Goal: Task Accomplishment & Management: Manage account settings

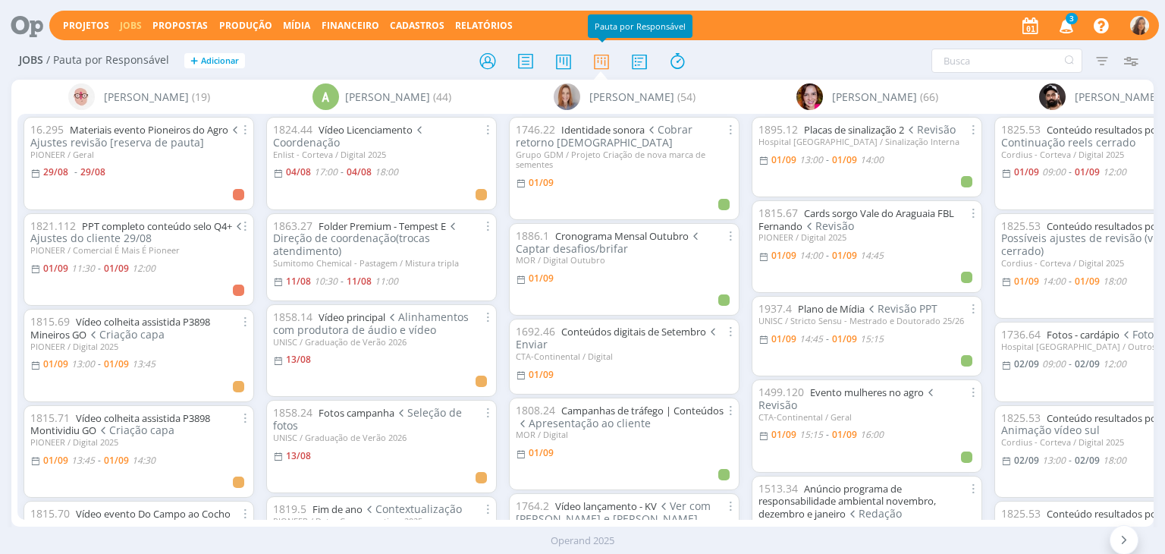
click at [1067, 30] on icon "button" at bounding box center [1067, 25] width 27 height 26
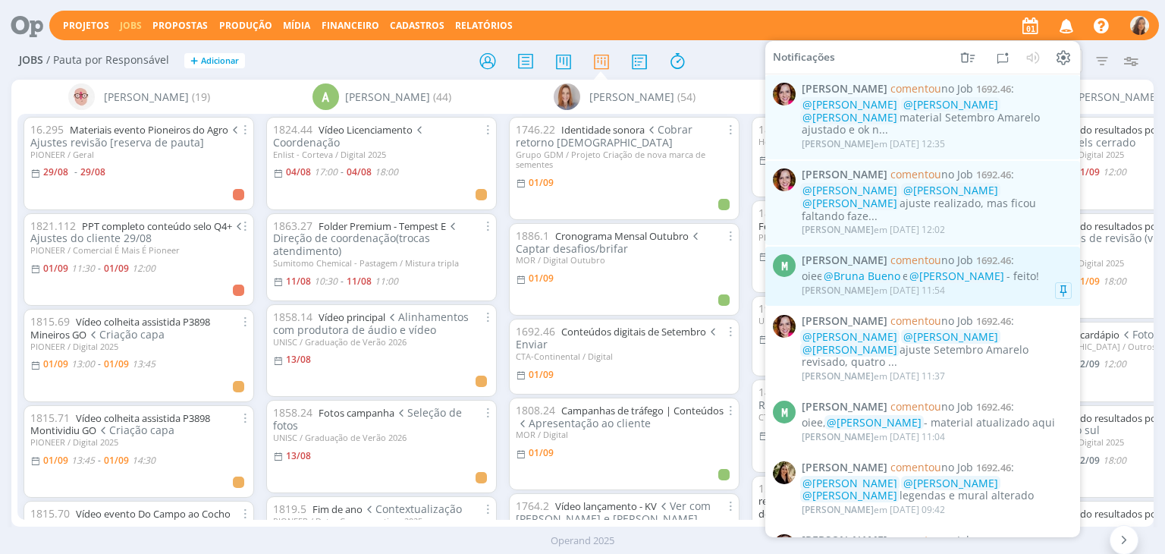
click at [1037, 283] on div "Marcel Ali em 01/09 às 11:54" at bounding box center [937, 290] width 270 height 15
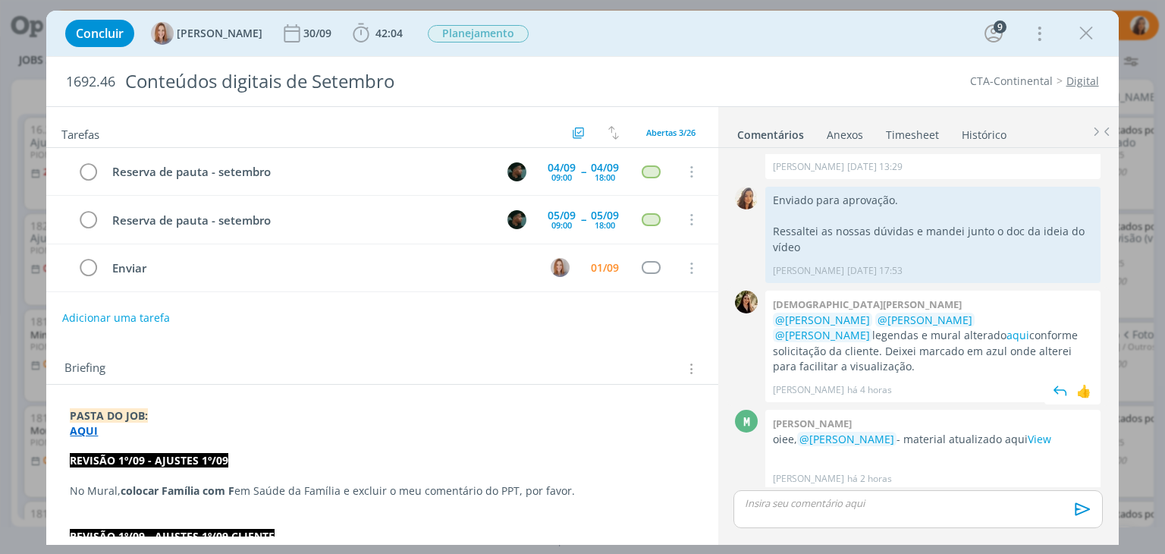
scroll to position [2770, 0]
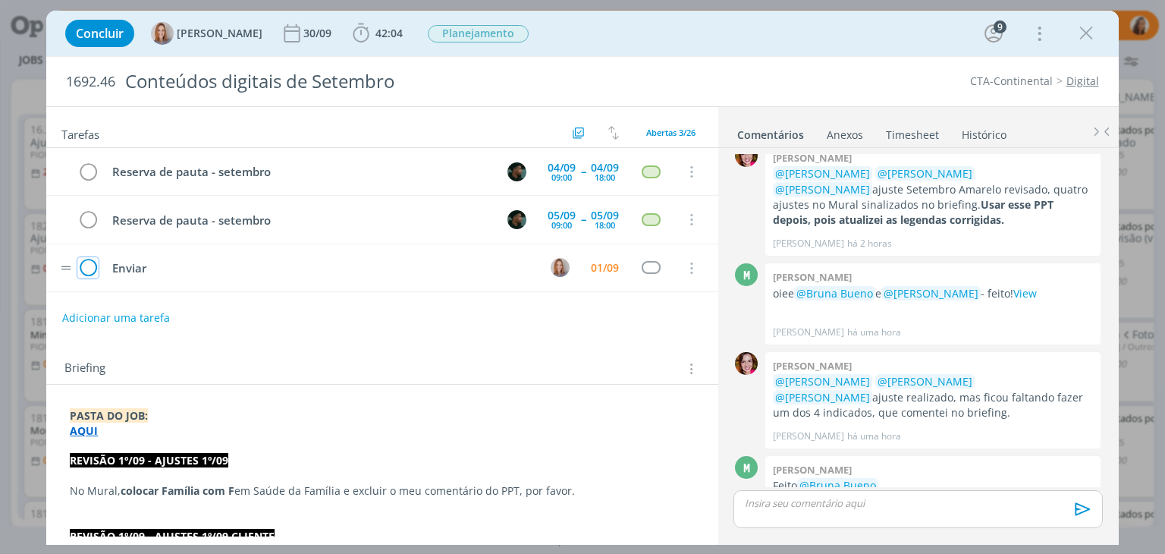
click at [94, 265] on icon "dialog" at bounding box center [87, 268] width 21 height 23
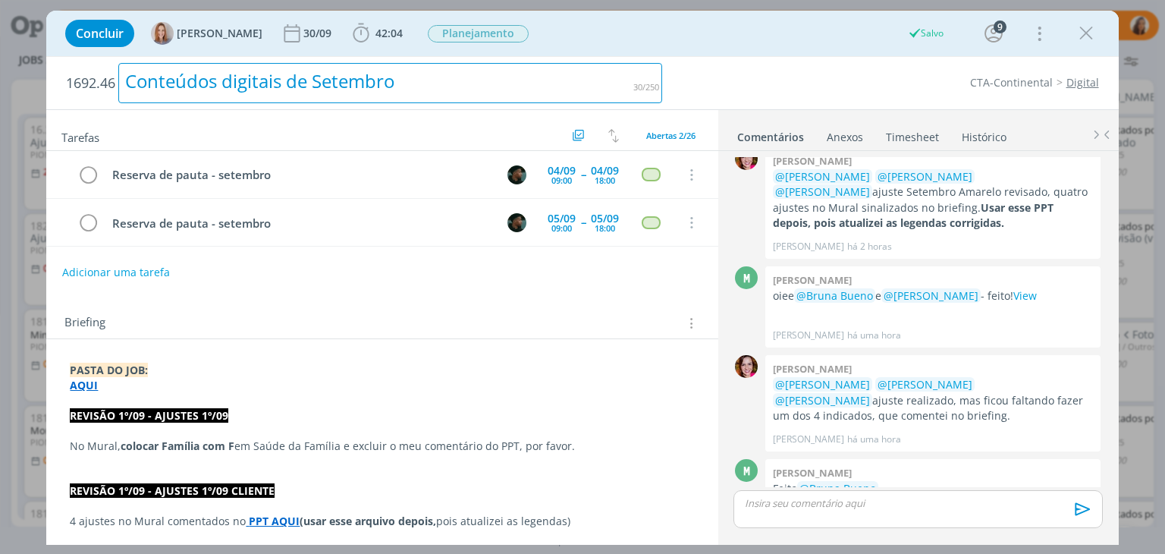
click at [241, 91] on div "Conteúdos digitais de Setembro" at bounding box center [390, 83] width 544 height 40
click at [248, 79] on div "Conteúdos digitais de Setembro" at bounding box center [390, 83] width 544 height 40
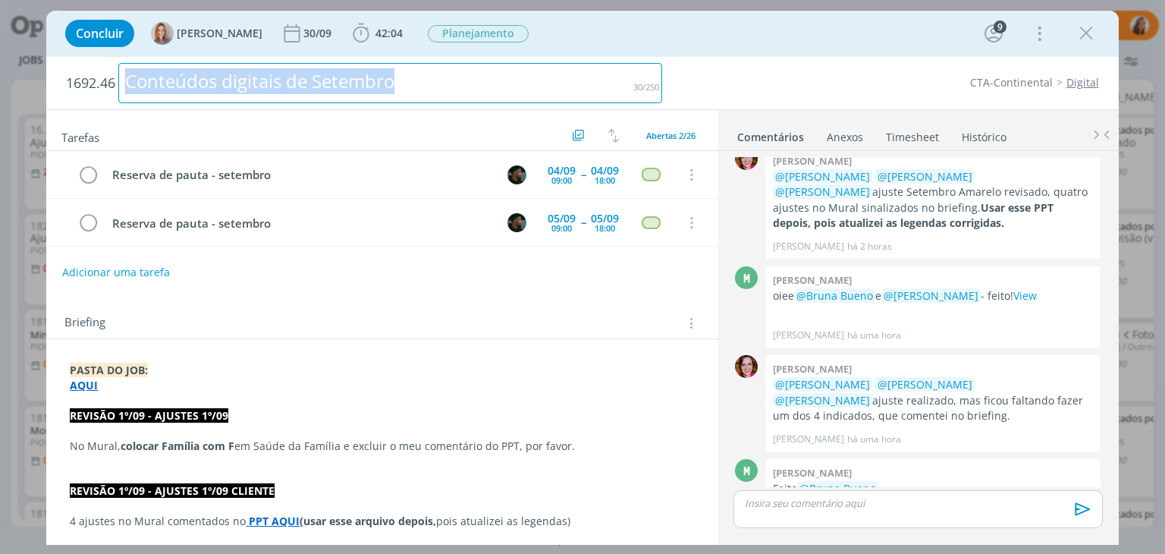
click at [455, 83] on div "Conteúdos digitais de Setembro" at bounding box center [390, 83] width 544 height 40
copy div "Conteúdos digitais de Setembro"
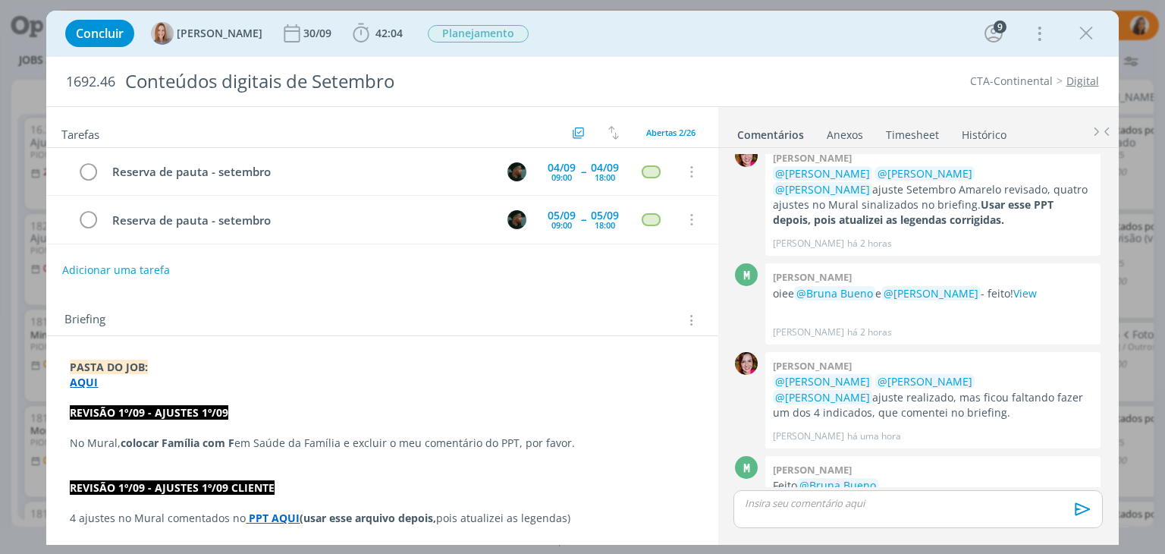
click at [907, 506] on p "dialog" at bounding box center [918, 503] width 344 height 14
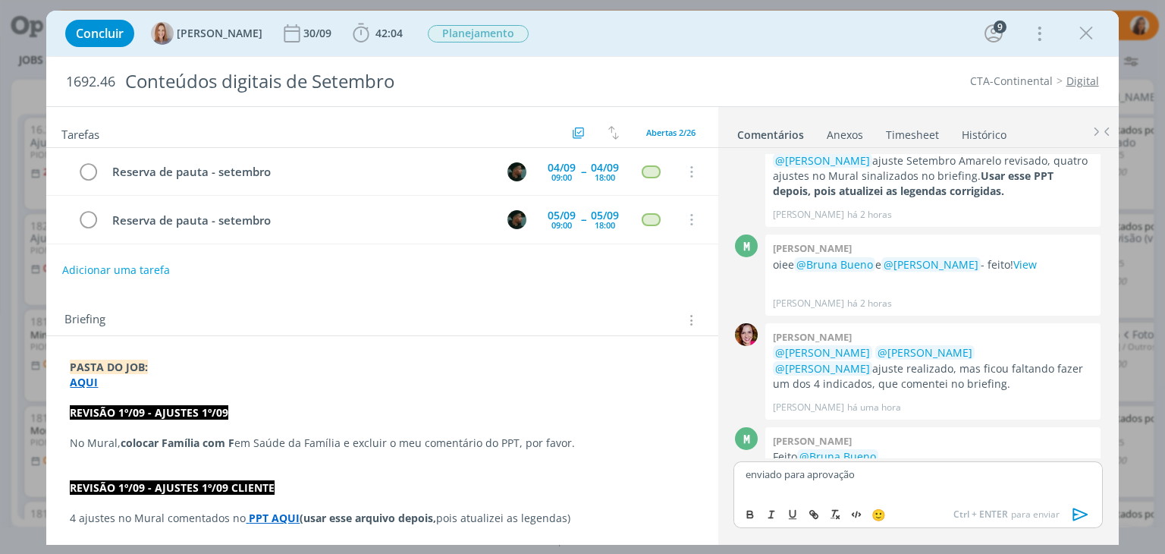
click at [1083, 514] on icon "dialog" at bounding box center [1081, 514] width 23 height 23
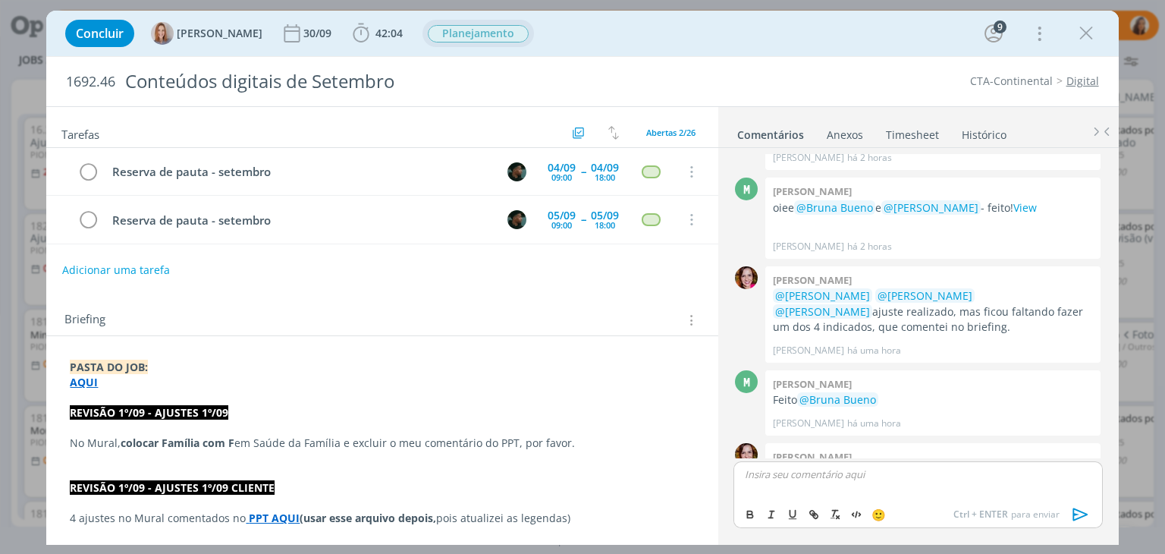
click at [445, 39] on span "Planejamento" at bounding box center [478, 33] width 101 height 17
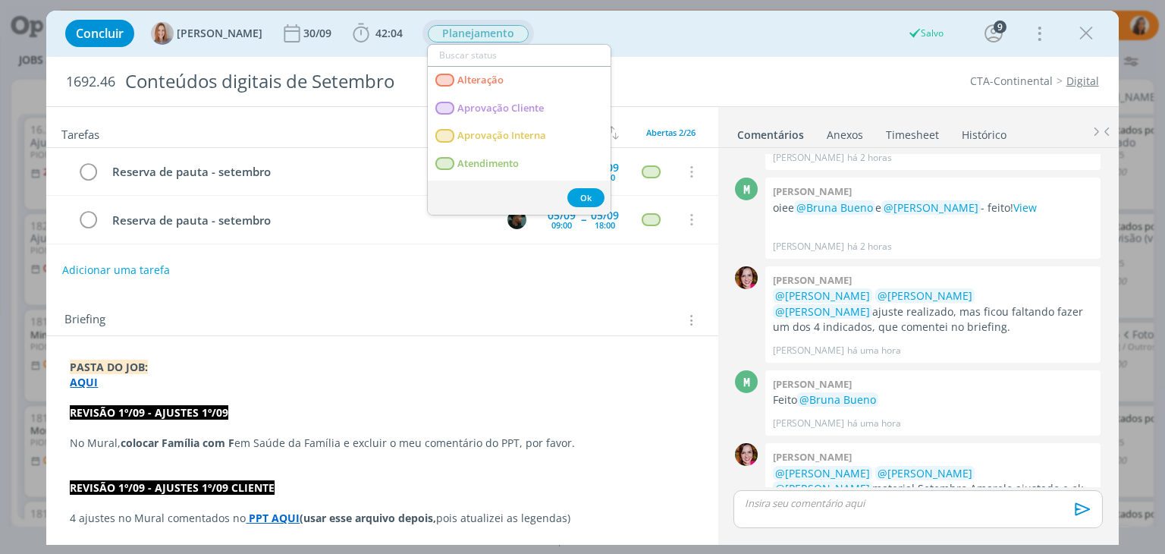
scroll to position [2828, 0]
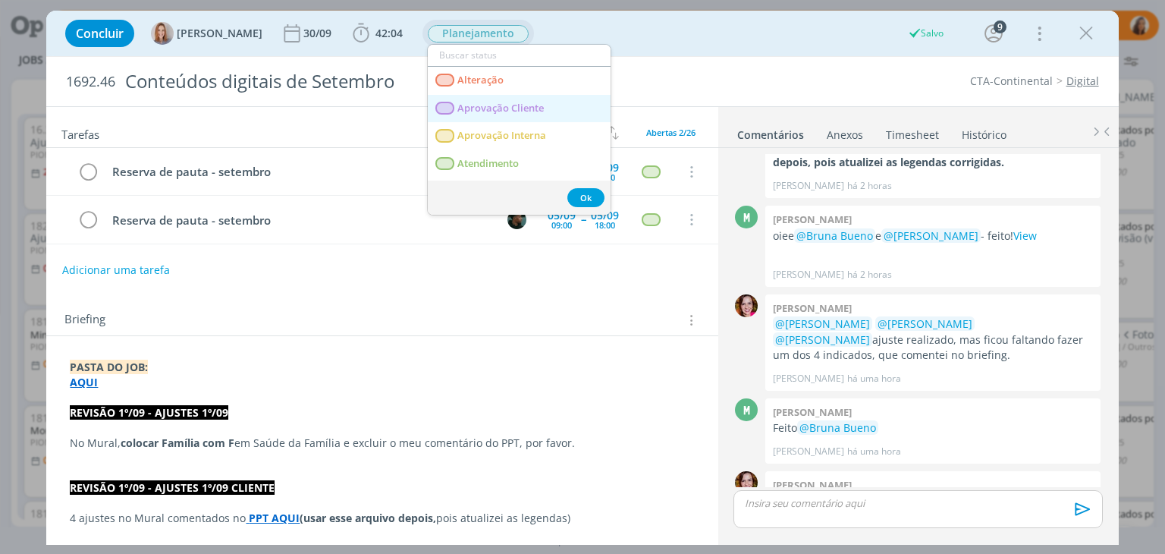
click at [498, 104] on span "Aprovação Cliente" at bounding box center [501, 108] width 86 height 12
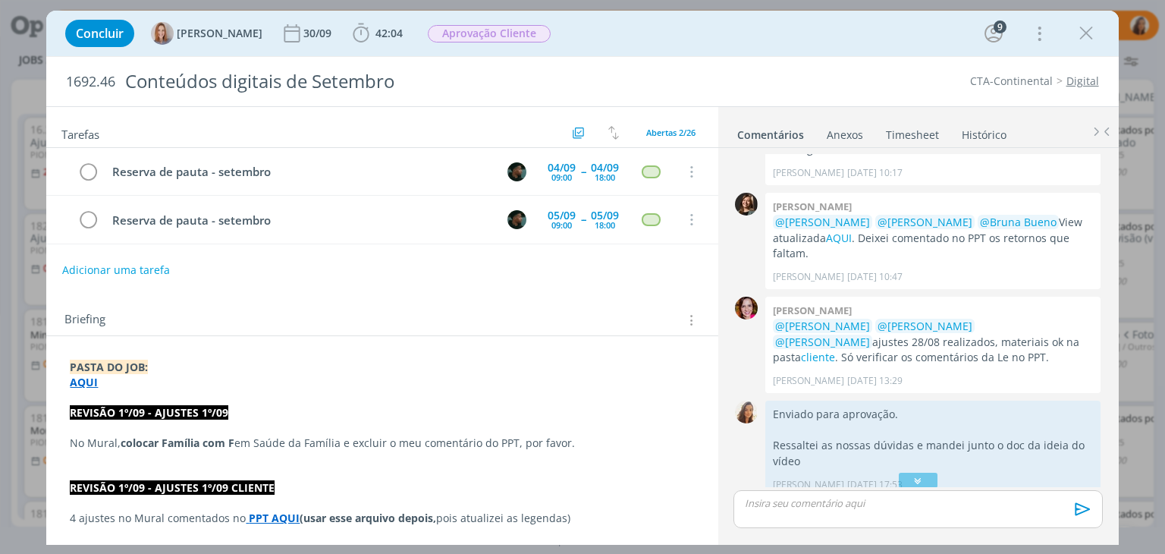
scroll to position [1842, 0]
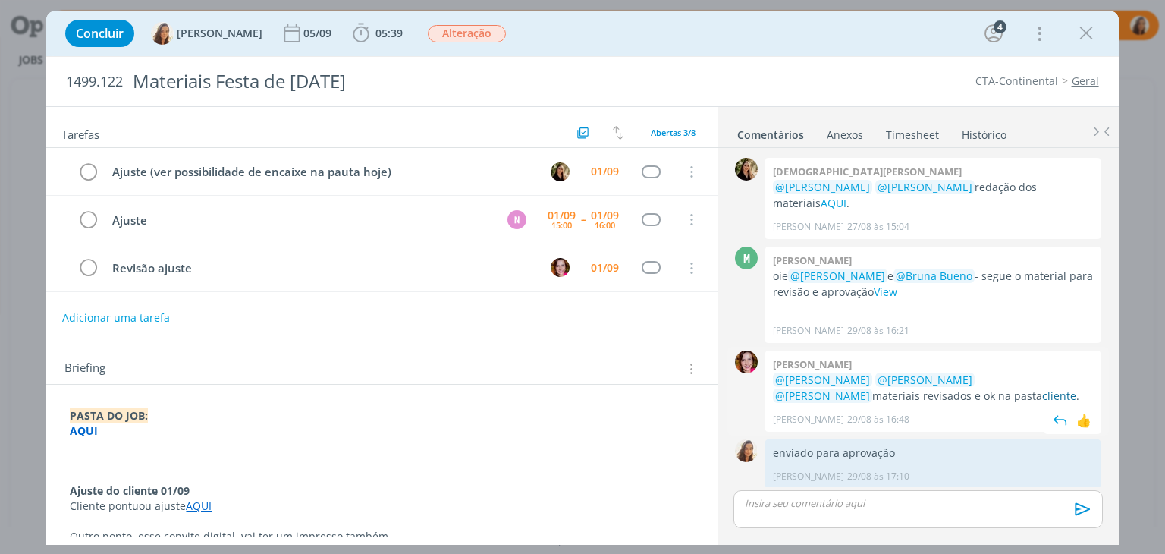
click at [1042, 388] on link "cliente" at bounding box center [1059, 395] width 34 height 14
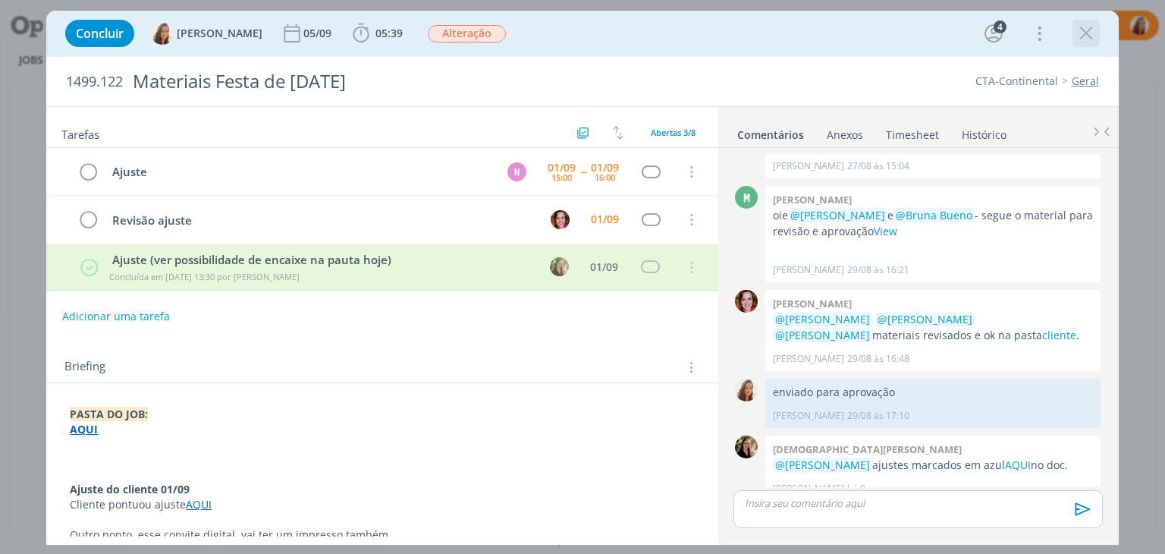
click at [1077, 27] on icon "dialog" at bounding box center [1086, 33] width 23 height 23
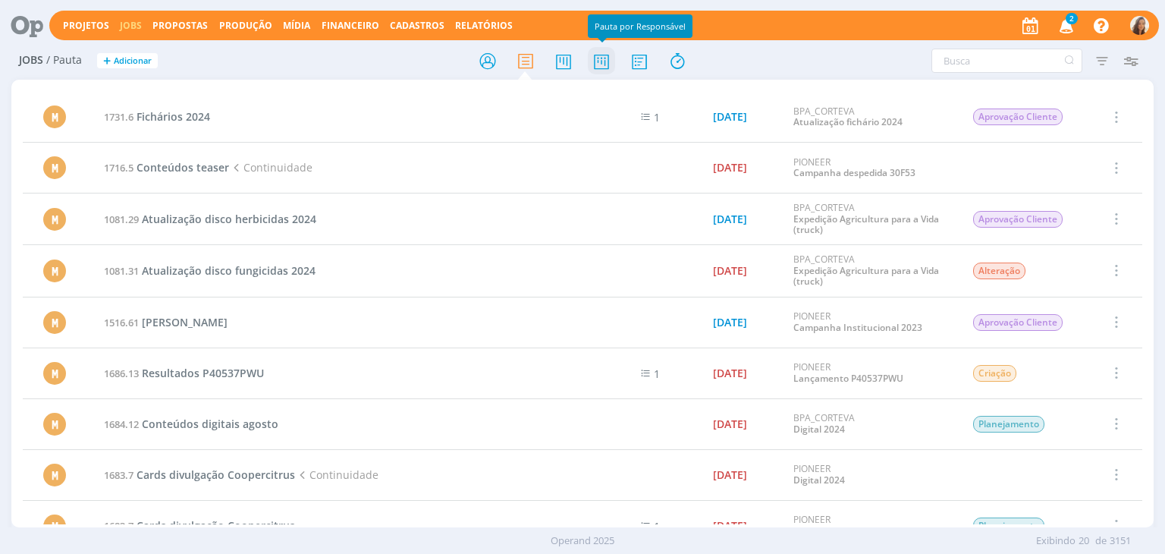
click at [608, 50] on icon at bounding box center [601, 61] width 27 height 30
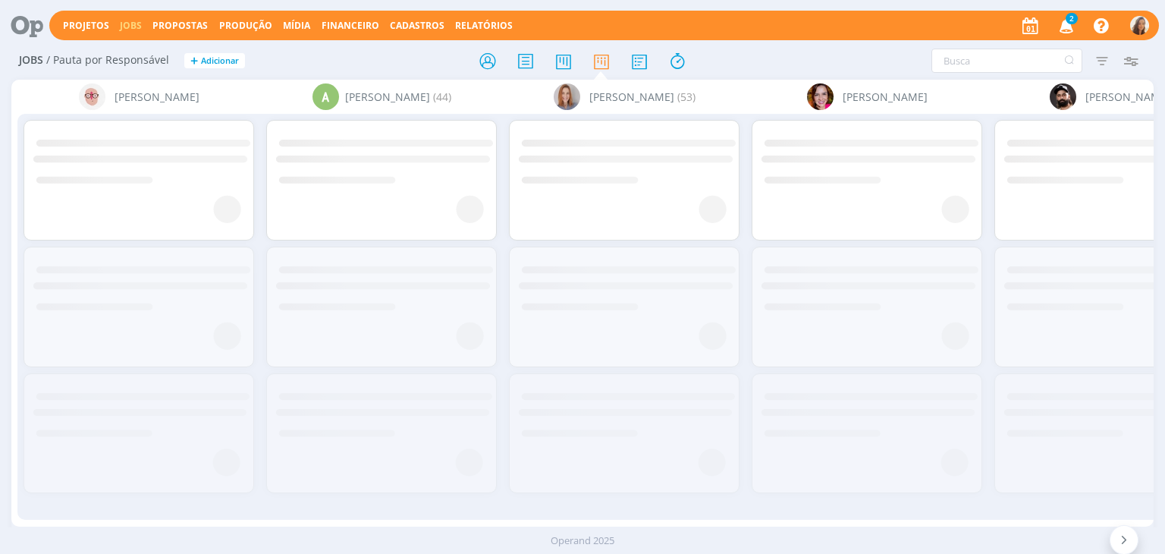
click at [1069, 15] on span "2" at bounding box center [1072, 18] width 12 height 11
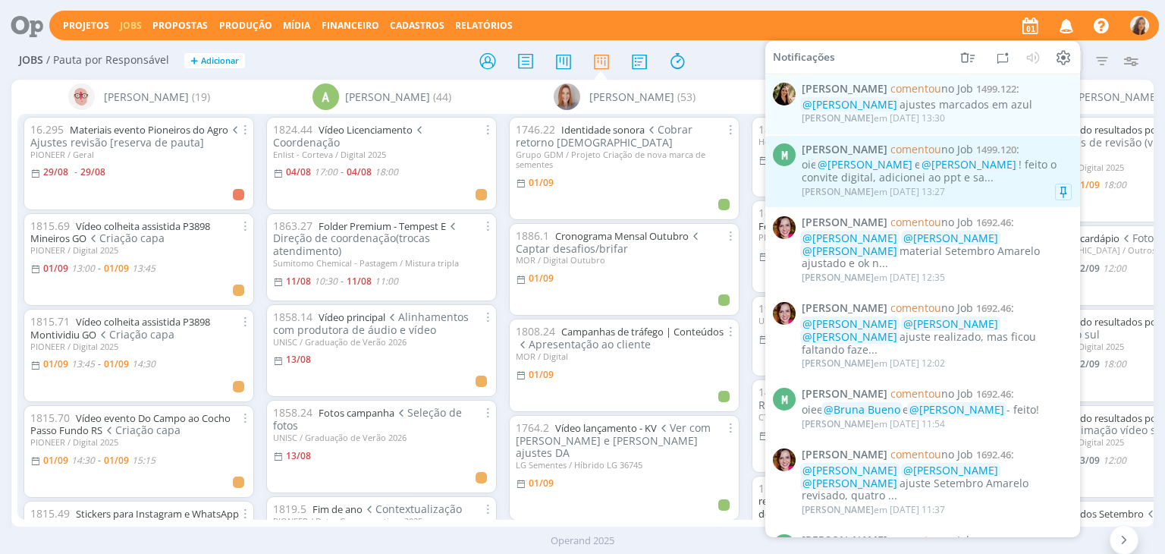
click at [1016, 165] on div "oie @Amanda Oliveira e @Vanessa Feron ! feito o convite digital, adicionei ao p…" at bounding box center [937, 172] width 270 height 26
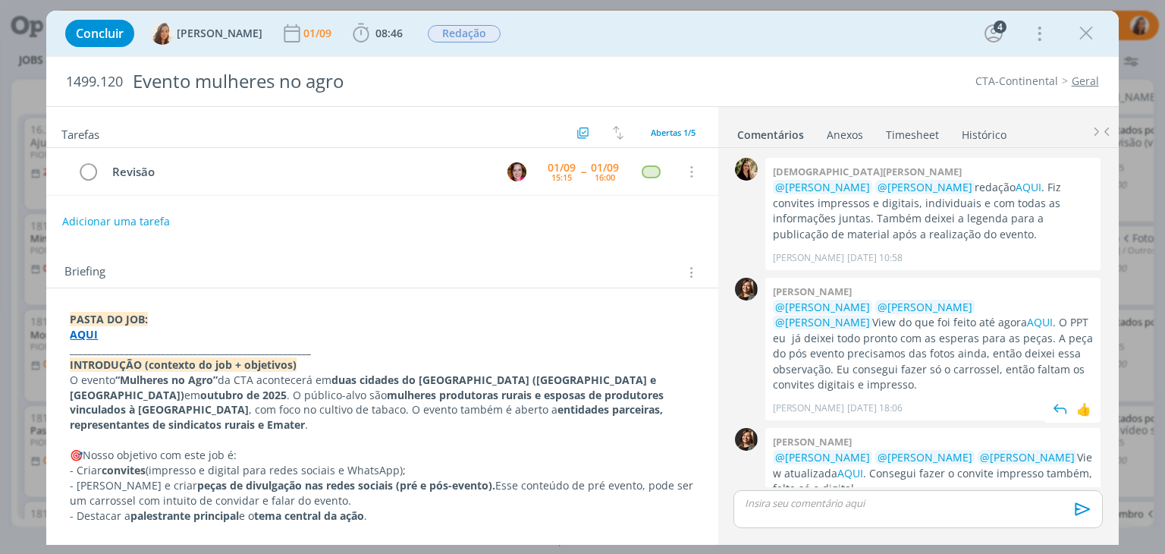
scroll to position [112, 0]
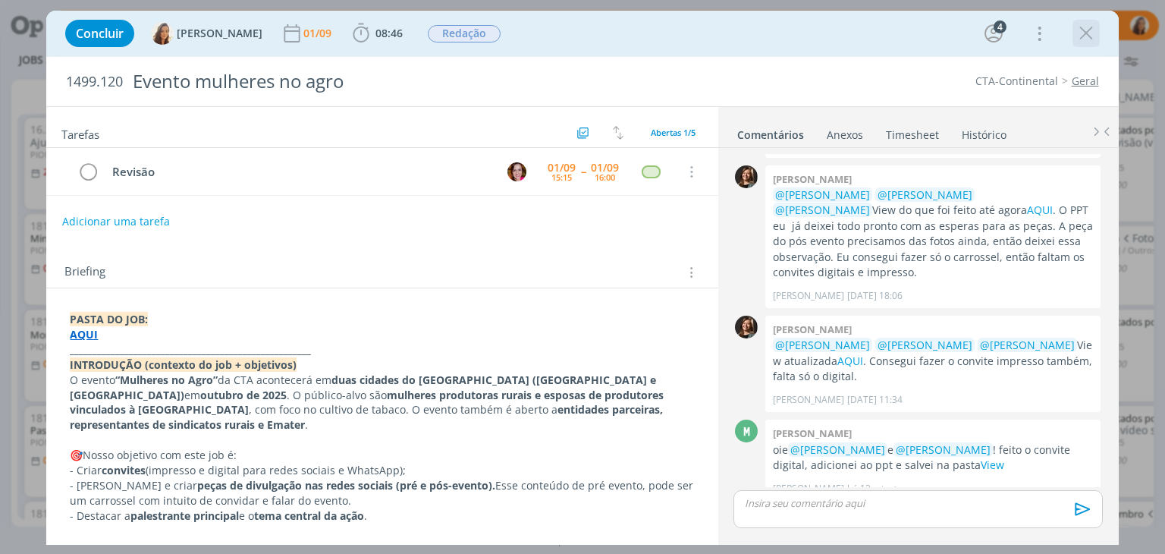
click at [1086, 30] on icon "dialog" at bounding box center [1086, 33] width 23 height 23
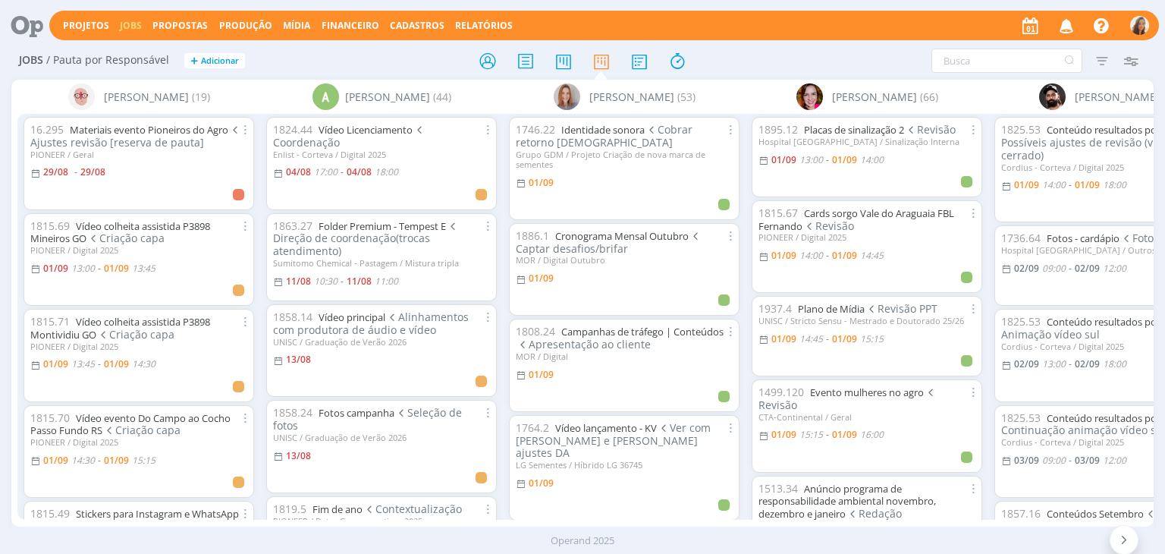
click at [1073, 23] on icon "button" at bounding box center [1067, 25] width 27 height 26
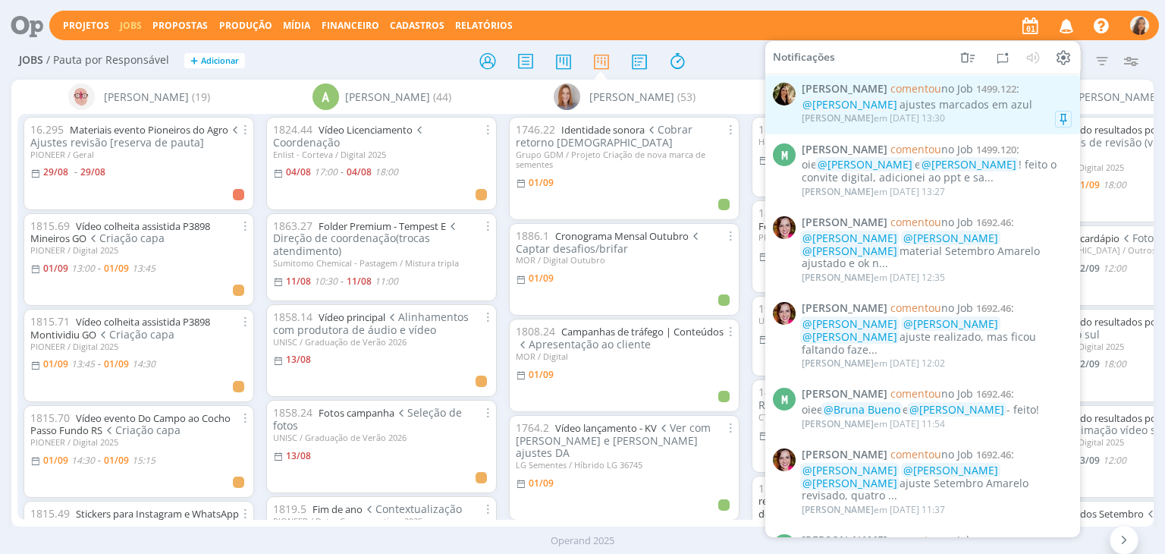
click at [1018, 105] on div "@Nathan Grellet ajustes marcados em azul" at bounding box center [937, 105] width 270 height 13
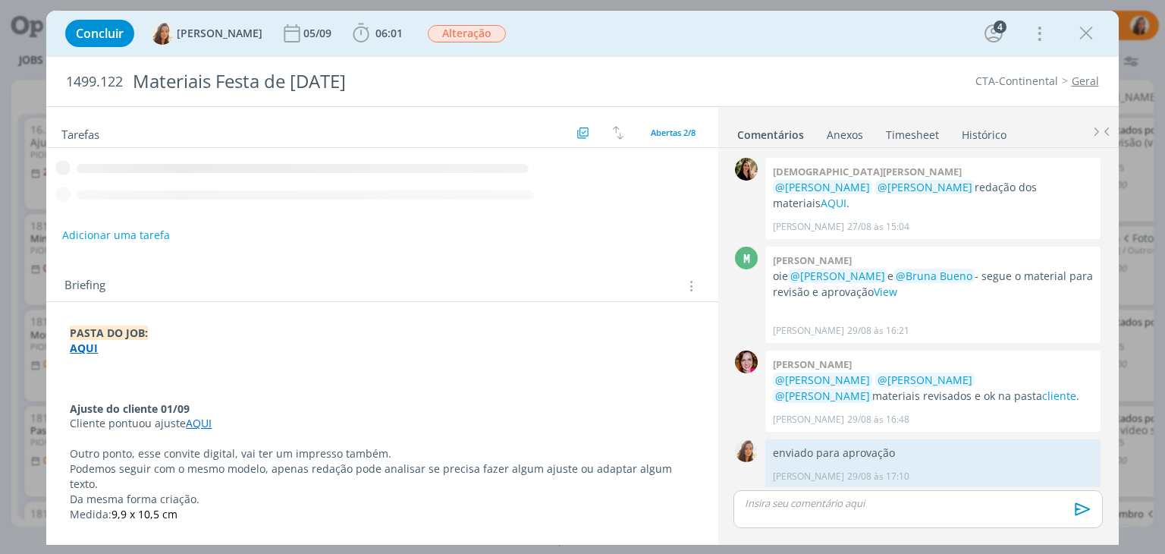
scroll to position [61, 0]
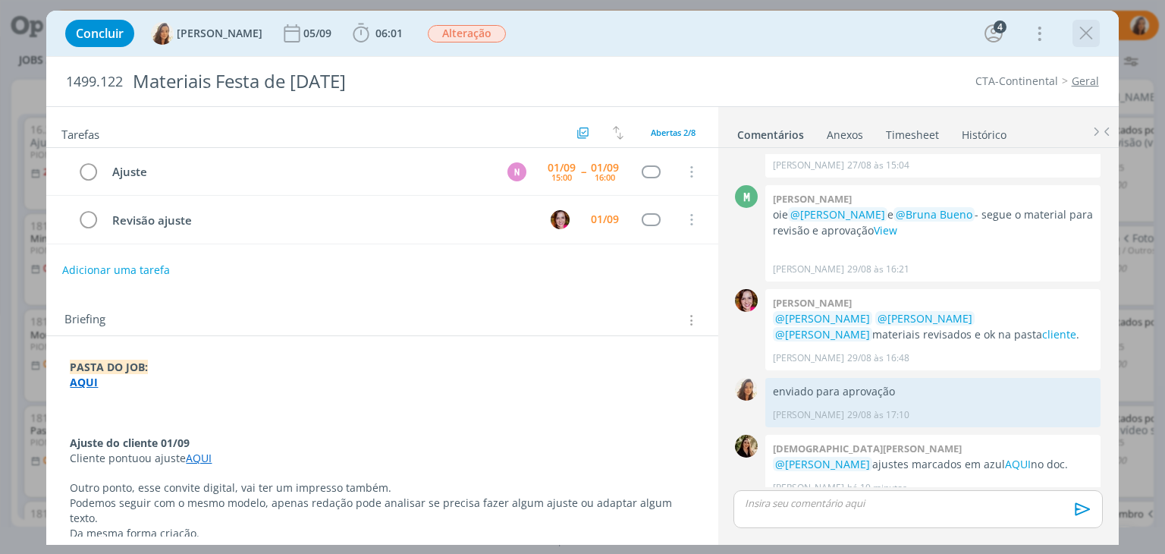
click at [1095, 31] on icon "dialog" at bounding box center [1086, 33] width 23 height 23
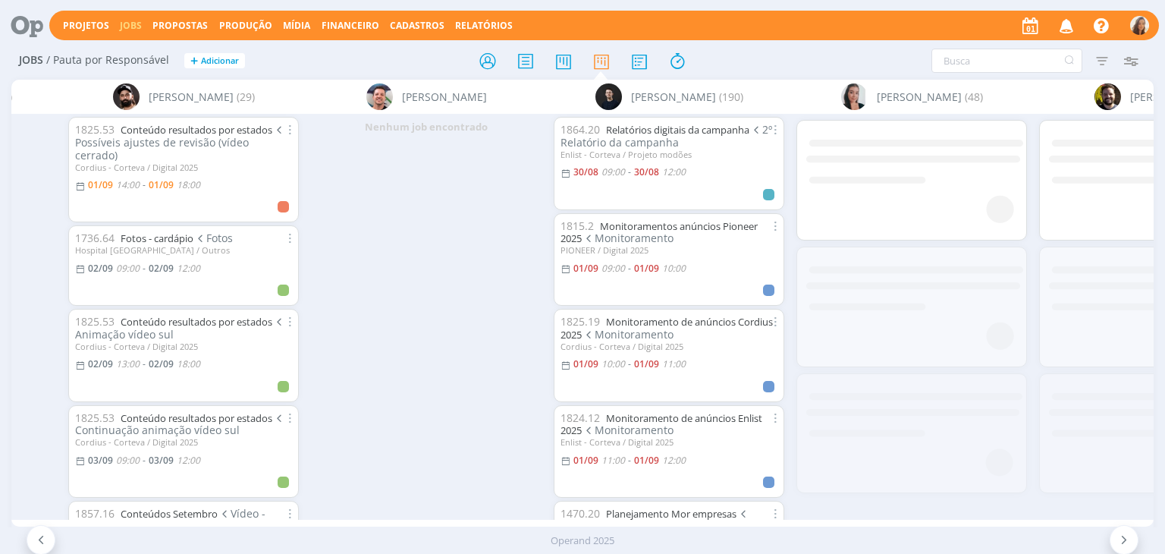
scroll to position [0, 1133]
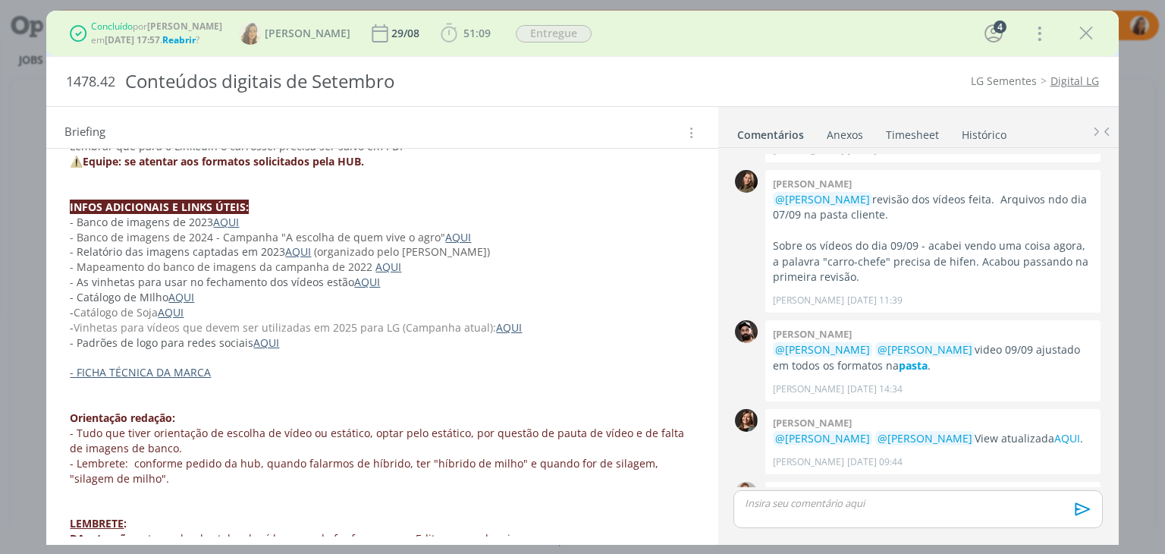
scroll to position [1087, 0]
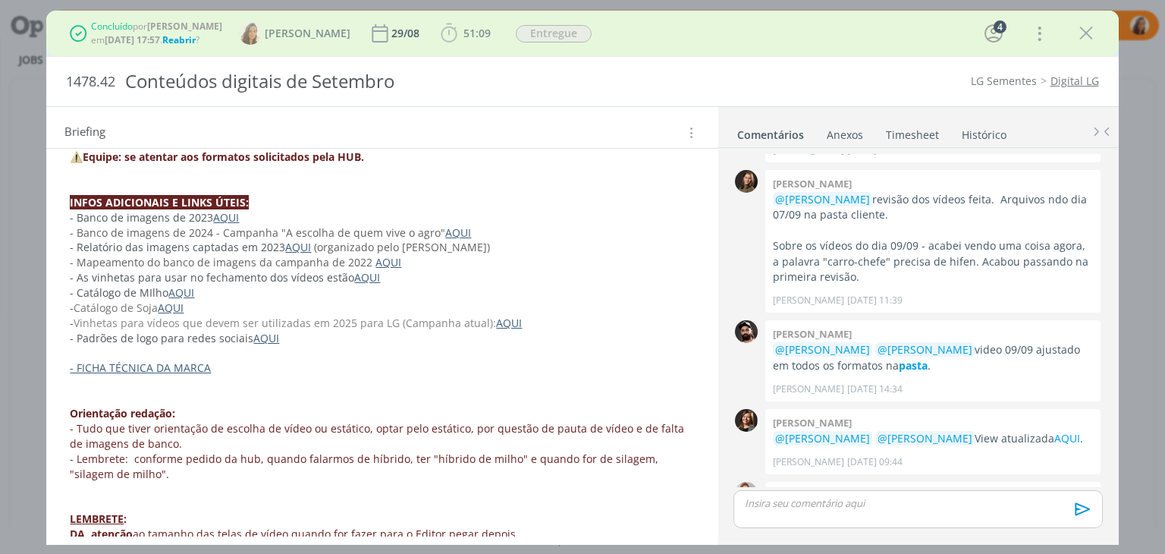
click at [508, 316] on link "AQUI" at bounding box center [509, 323] width 26 height 14
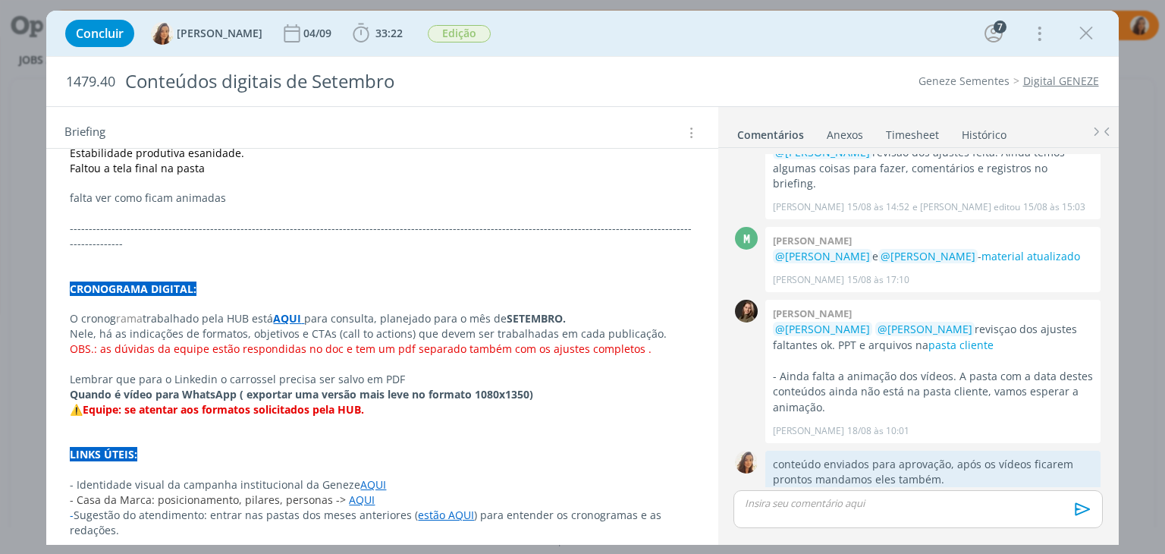
scroll to position [1062, 0]
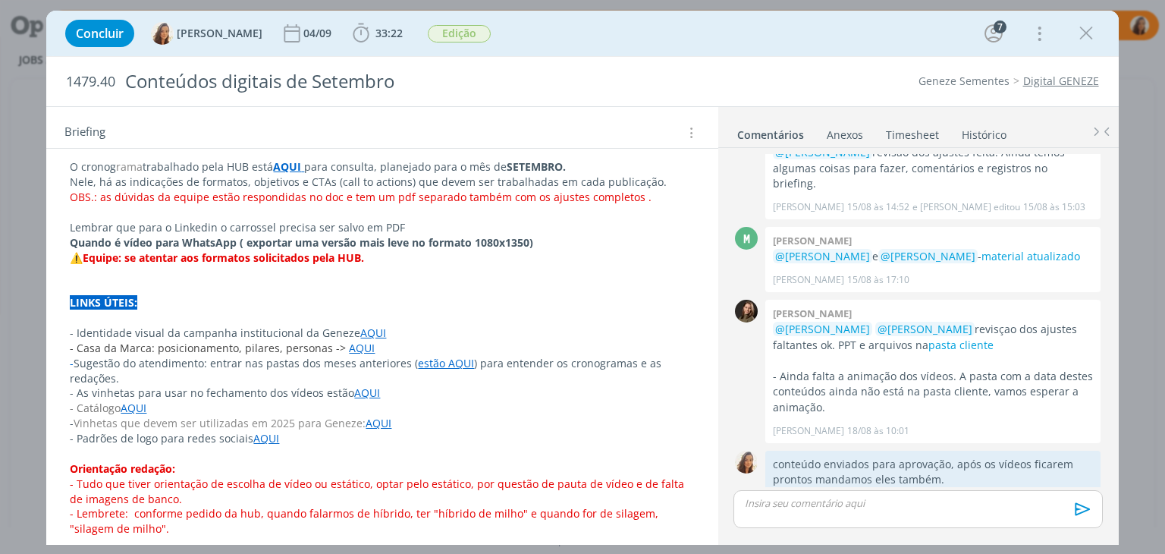
click at [368, 416] on link "AQUI" at bounding box center [379, 423] width 26 height 14
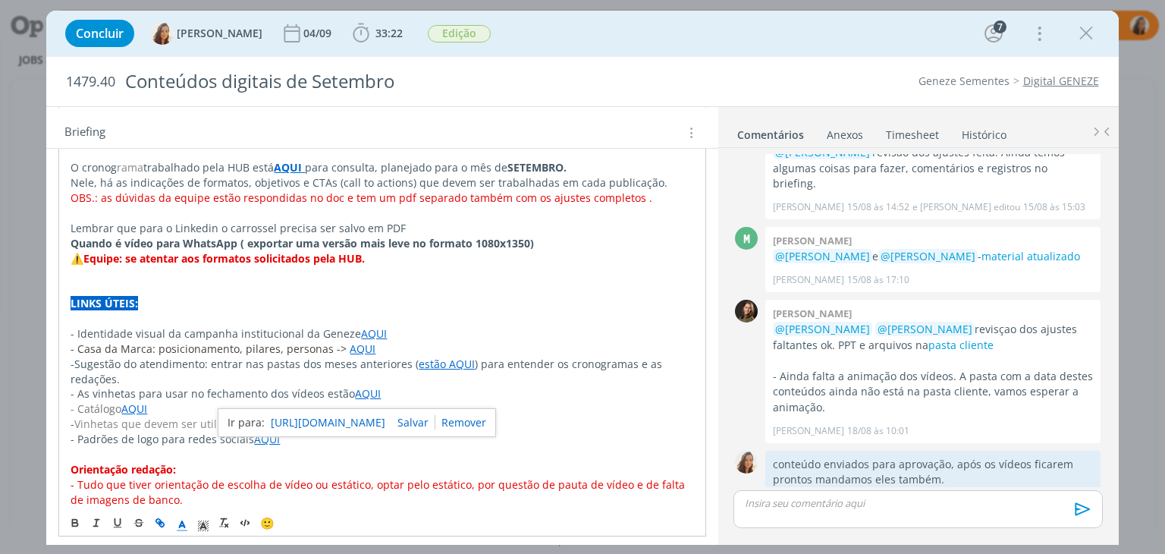
click at [385, 420] on link "https://sobeae.sharepoint.com/:f:/s/SOBEAE/EpnZ7UuRcqlGkkfAxpC1PUMBG59e5BDdp3lO…" at bounding box center [328, 423] width 115 height 20
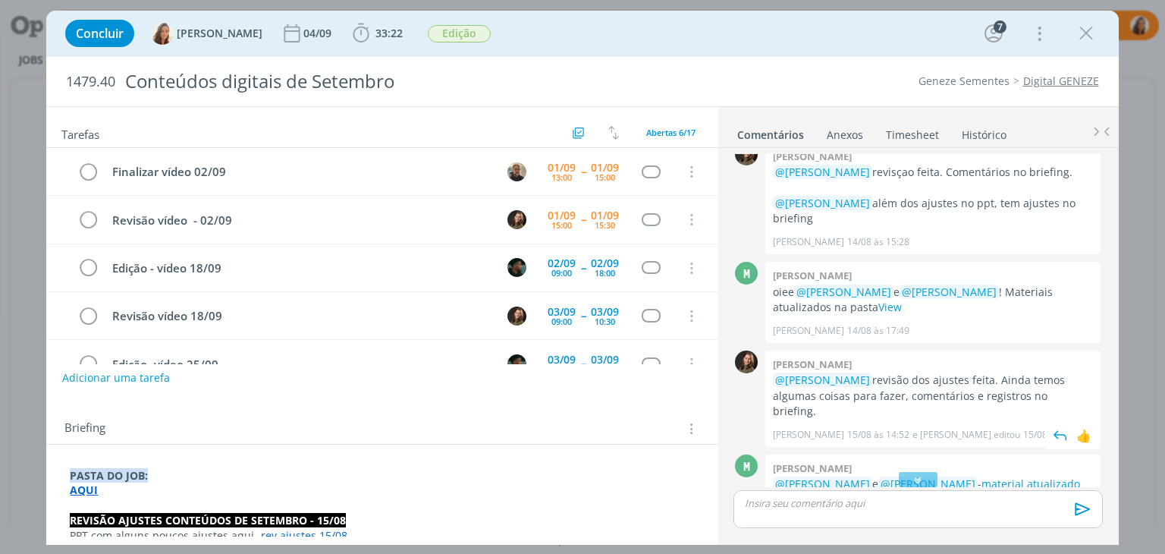
scroll to position [270, 0]
click at [1080, 77] on link "Digital GENEZE" at bounding box center [1061, 81] width 76 height 14
click at [88, 492] on strong "AQUI" at bounding box center [84, 489] width 28 height 14
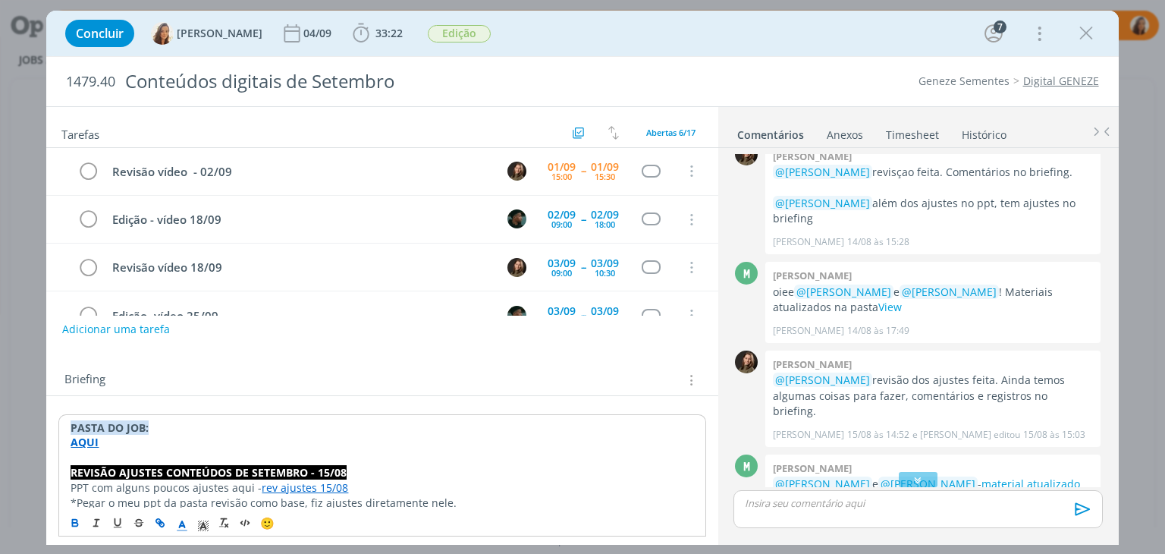
scroll to position [76, 0]
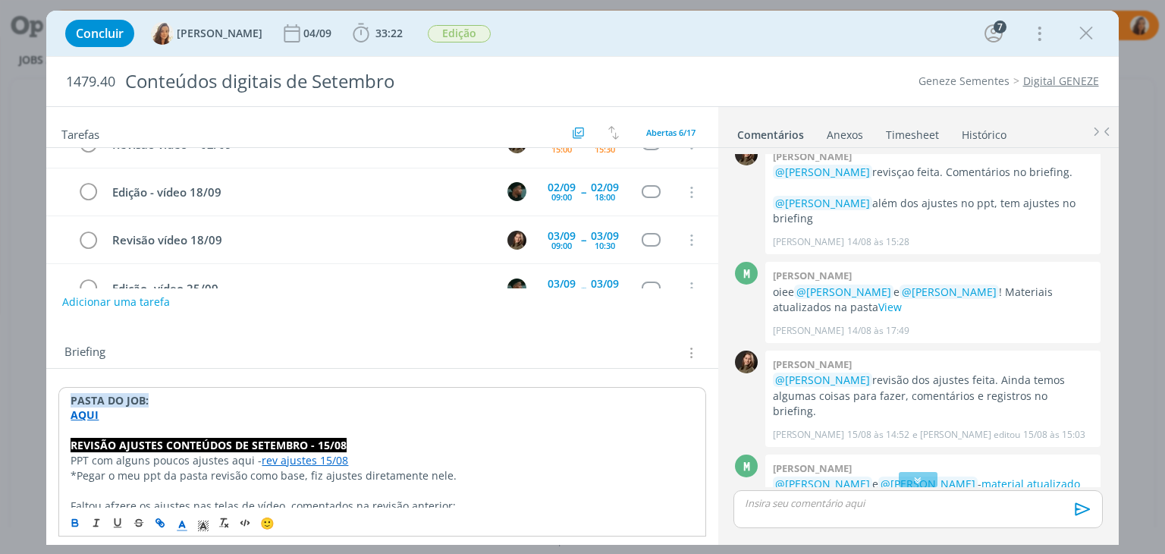
click at [88, 414] on strong "AQUI" at bounding box center [85, 414] width 28 height 14
click at [86, 418] on strong "AQUI" at bounding box center [85, 414] width 28 height 14
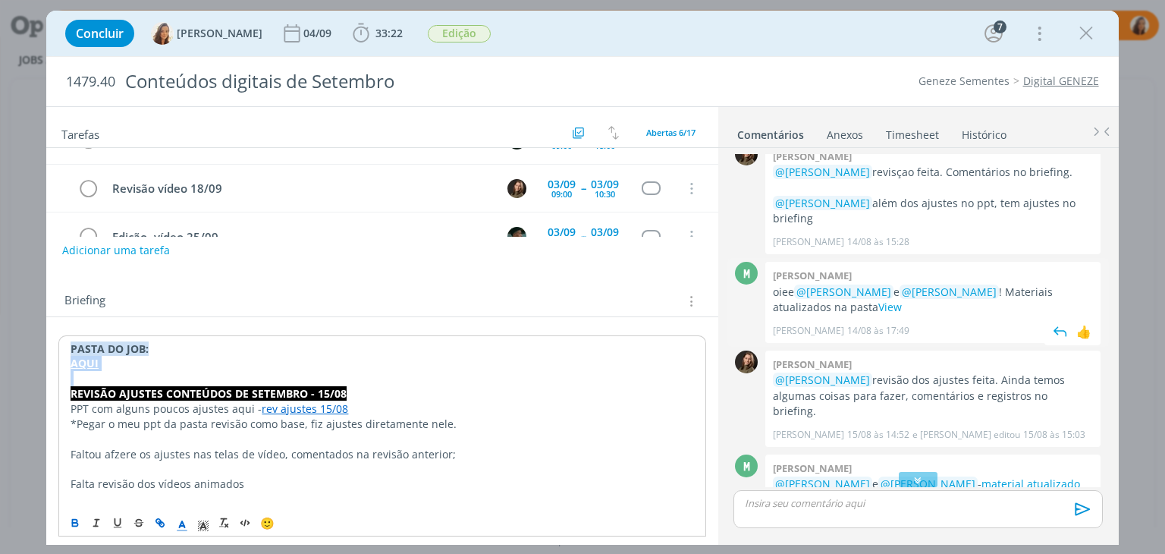
scroll to position [0, 0]
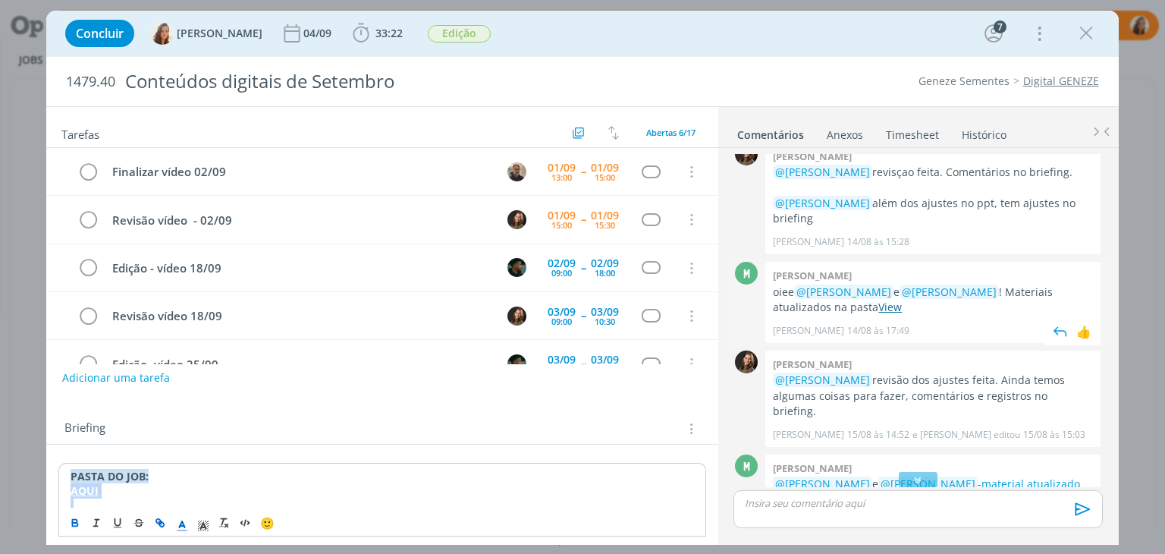
click at [878, 300] on link "View" at bounding box center [890, 307] width 24 height 14
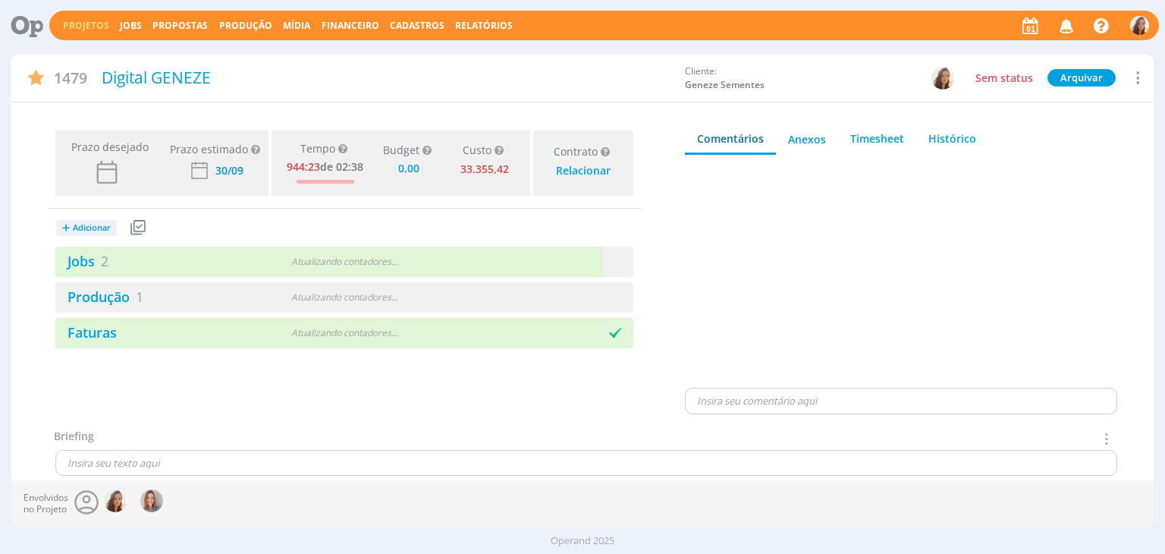
type input "0,00"
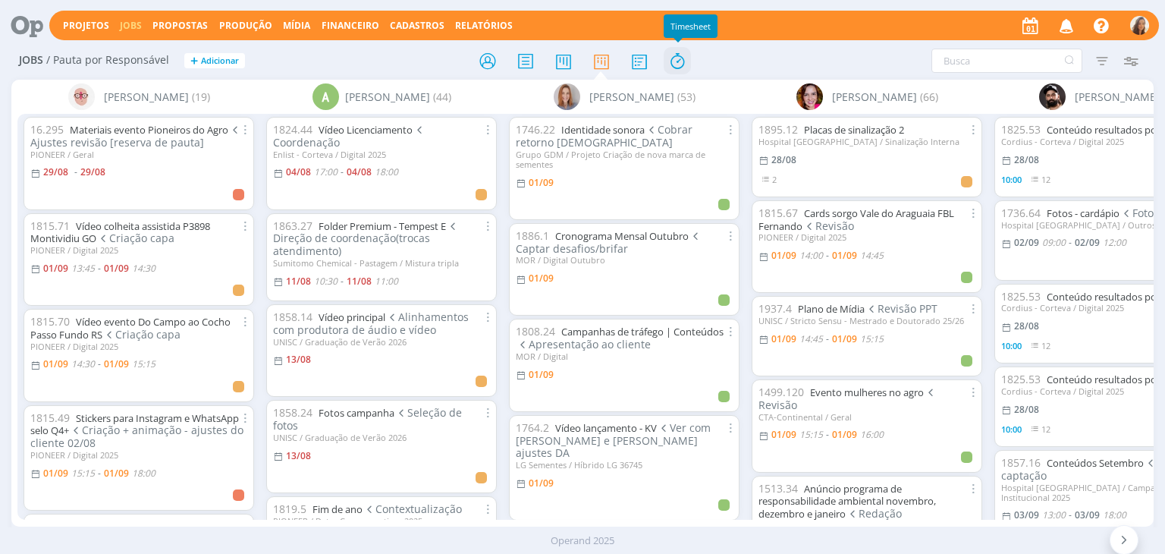
click at [671, 65] on icon at bounding box center [677, 61] width 27 height 30
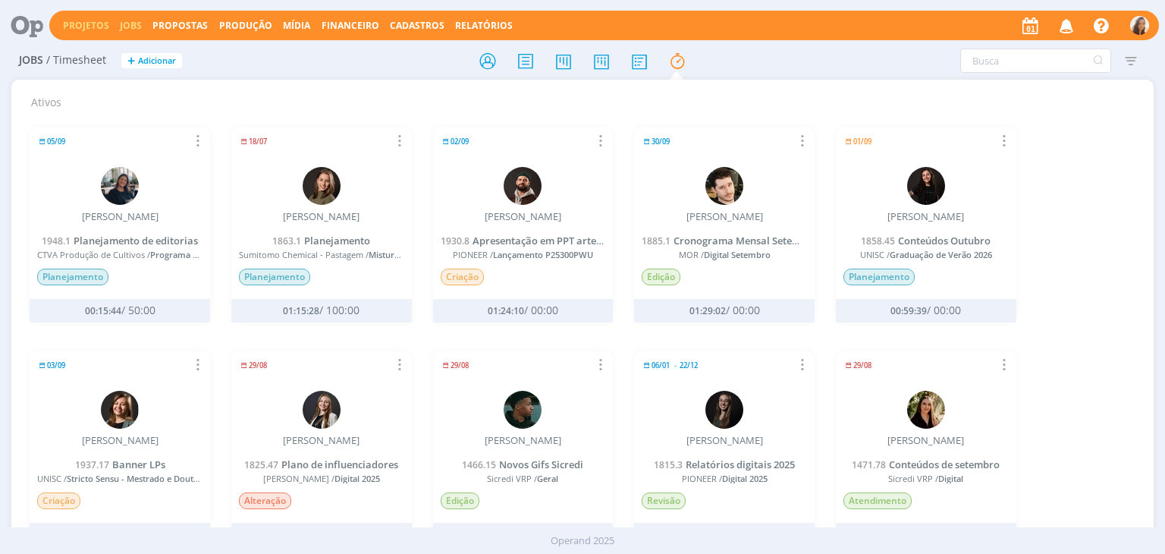
click at [78, 27] on link "Projetos" at bounding box center [86, 25] width 46 height 13
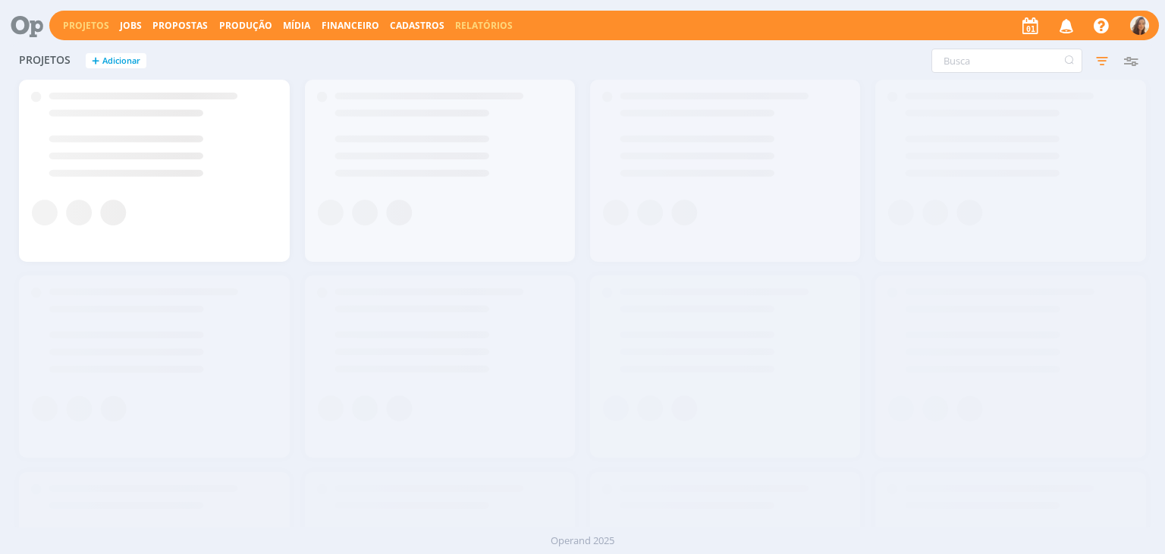
click at [487, 20] on link "Relatórios" at bounding box center [484, 25] width 58 height 13
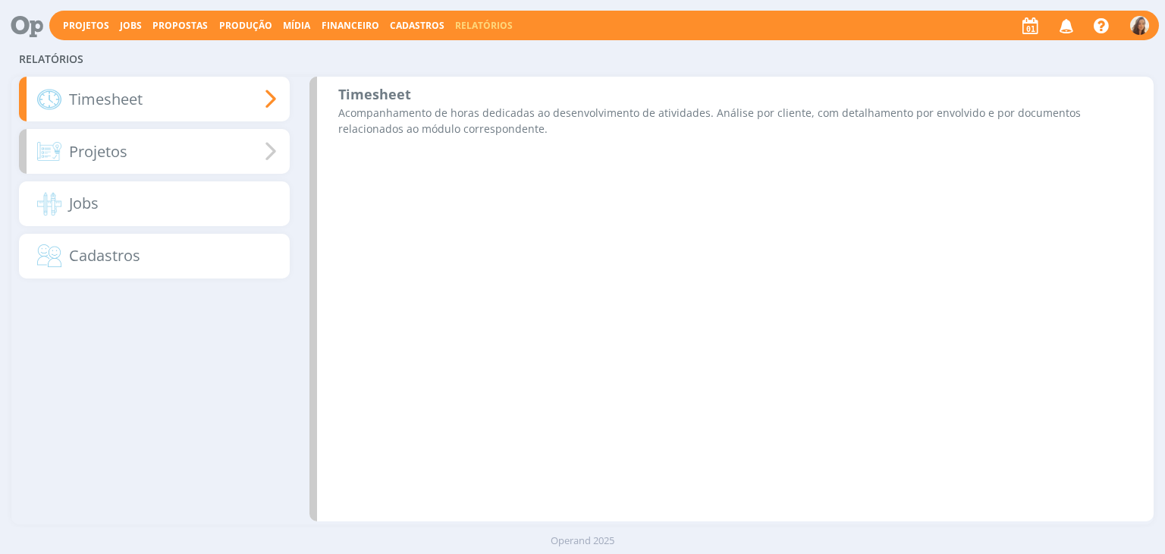
click at [129, 158] on div "Projetos" at bounding box center [154, 151] width 270 height 45
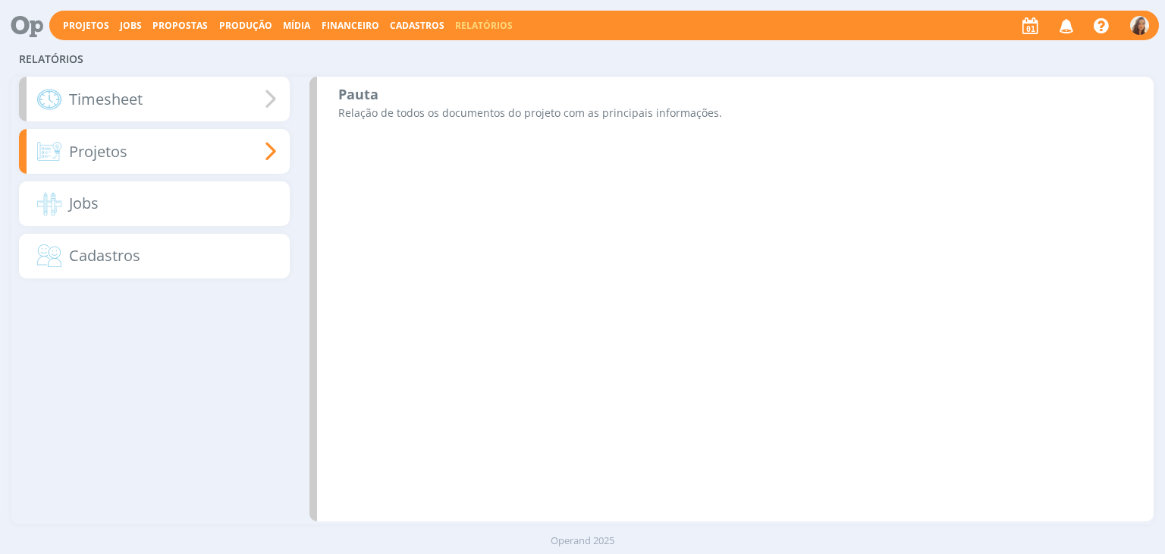
click at [212, 96] on div "Timesheet" at bounding box center [154, 99] width 270 height 45
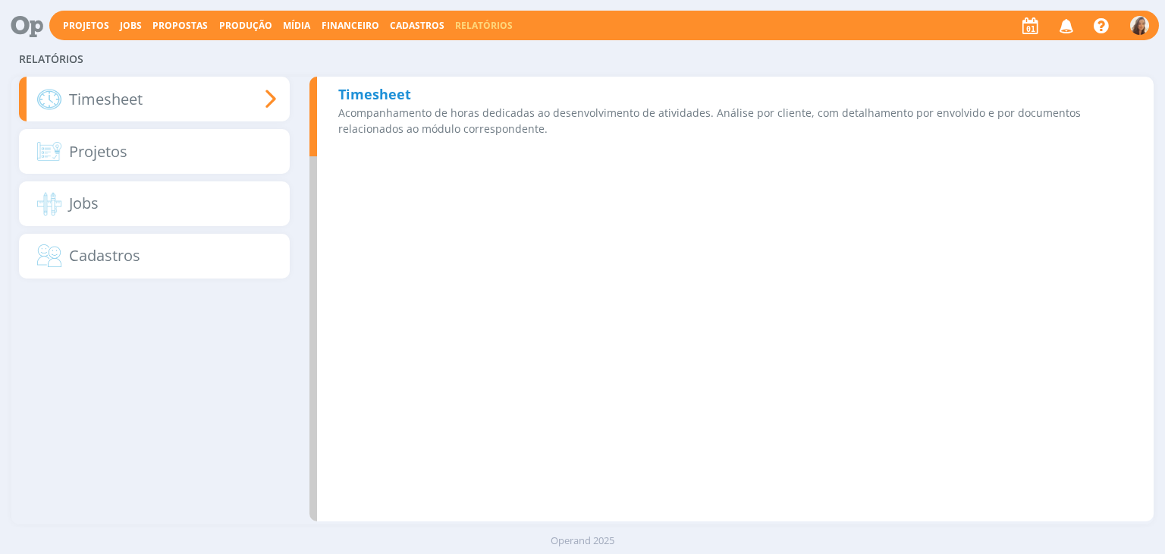
click at [407, 110] on p "Acompanhamento de horas dedicadas ao desenvolvimento de atividades. Análise por…" at bounding box center [735, 121] width 794 height 32
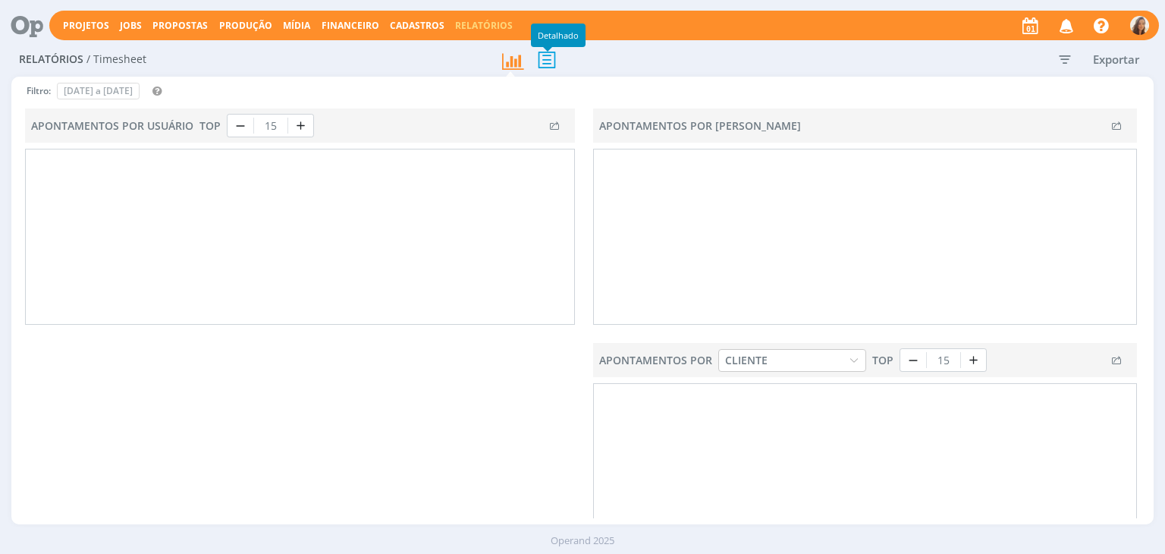
click at [548, 52] on icon at bounding box center [547, 59] width 32 height 31
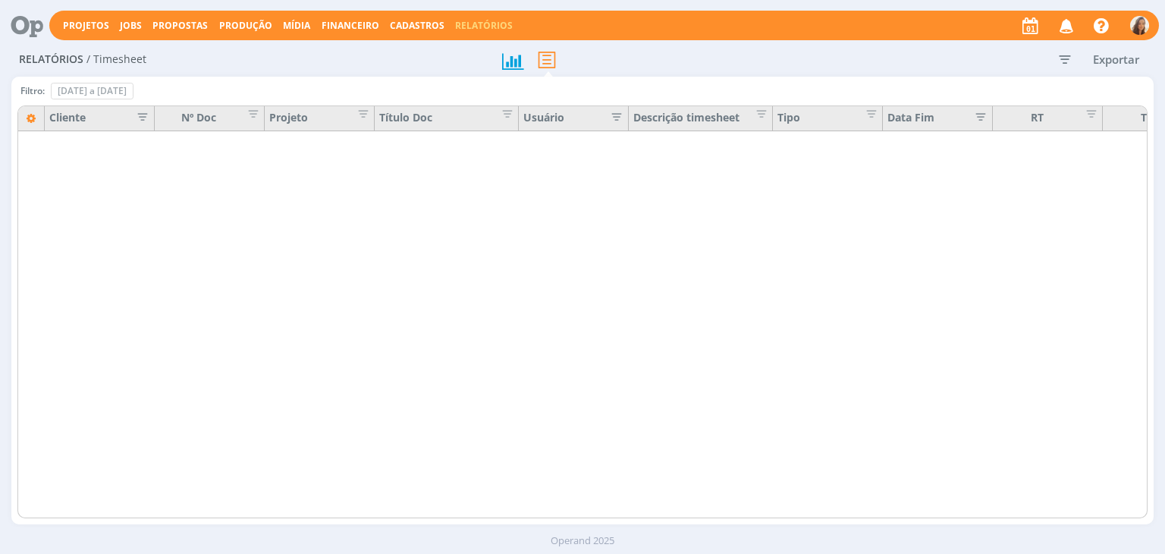
click at [134, 122] on div at bounding box center [588, 305] width 1142 height 413
click at [142, 113] on icon "button" at bounding box center [137, 115] width 15 height 15
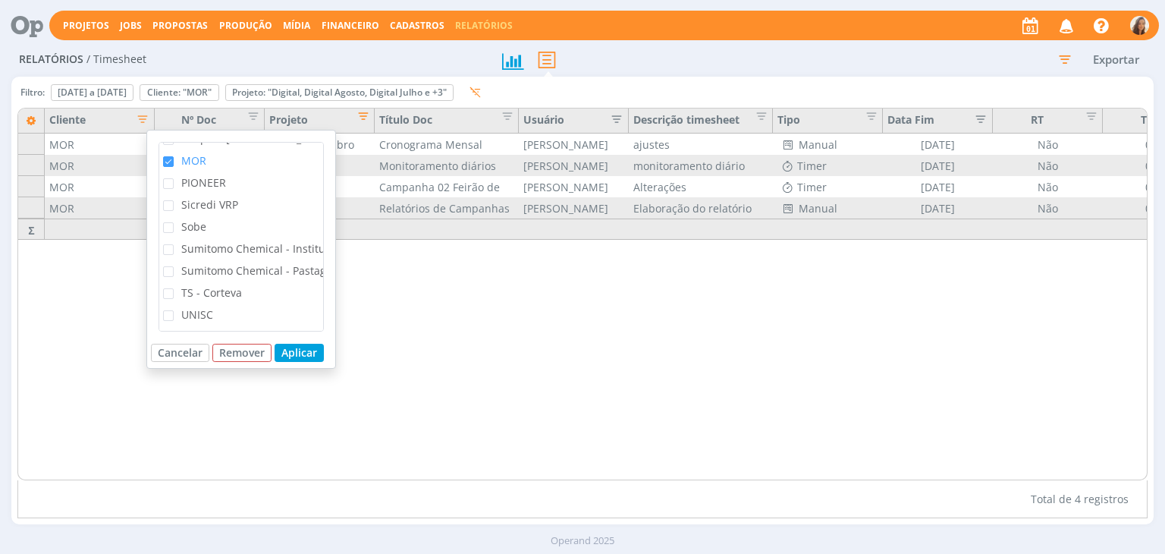
scroll to position [128, 0]
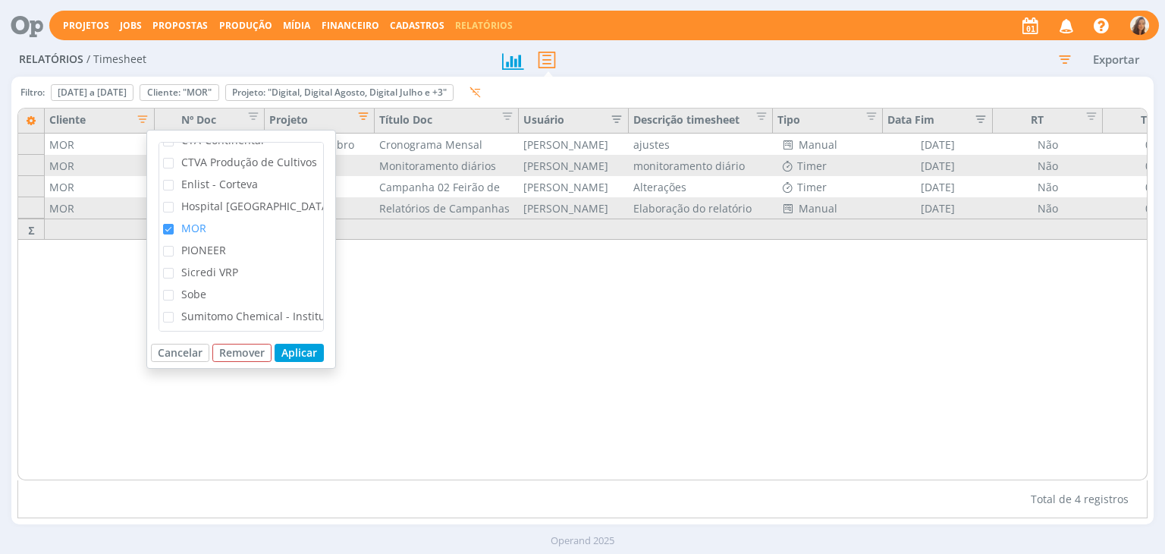
click at [970, 81] on div "Filtro: 01 de jul de 2025 a 31 de jul de 2025 Definir padrão Cliente: "MOR" Rem…" at bounding box center [582, 301] width 1142 height 448
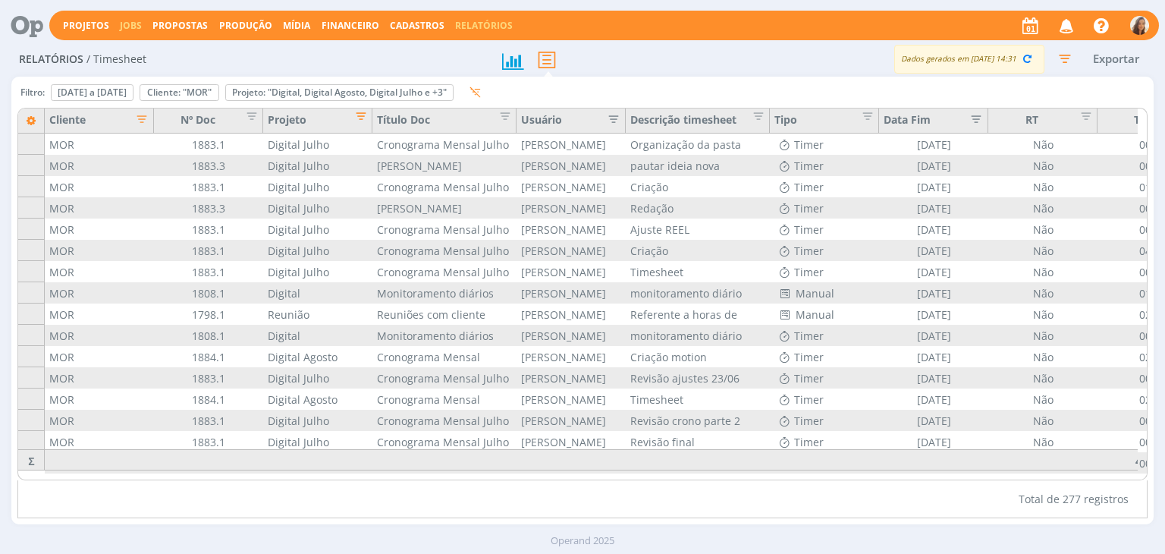
click at [124, 30] on link "Jobs" at bounding box center [131, 25] width 22 height 13
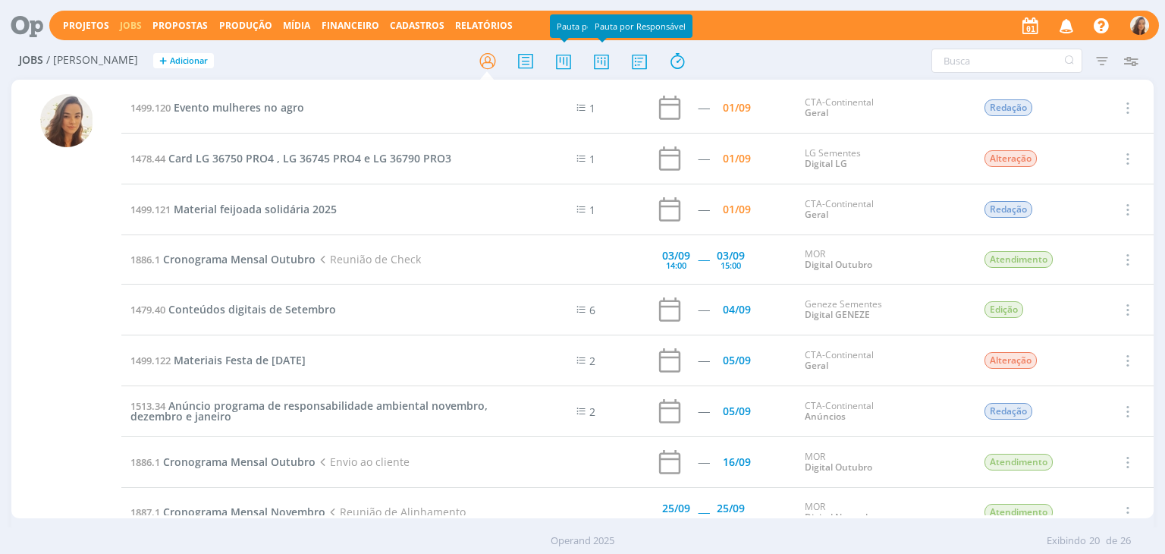
drag, startPoint x: 593, startPoint y: 58, endPoint x: 615, endPoint y: 4, distance: 58.9
click at [593, 58] on icon at bounding box center [601, 61] width 27 height 30
